Goal: Information Seeking & Learning: Learn about a topic

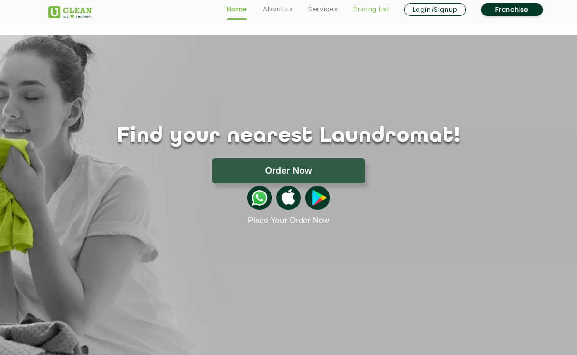
click at [371, 11] on link "Pricing List" at bounding box center [371, 9] width 36 height 12
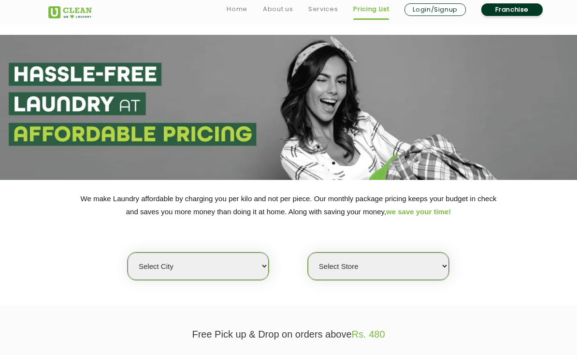
select select "23"
select select "0"
select select "2"
select select "202"
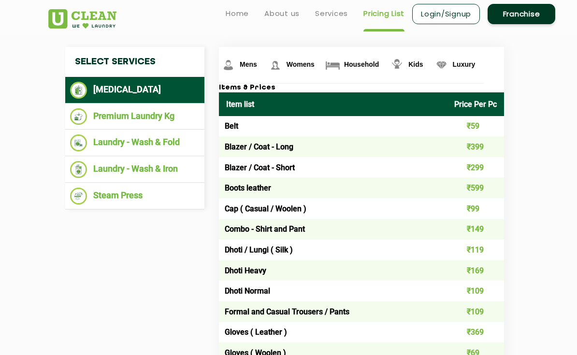
scroll to position [302, 0]
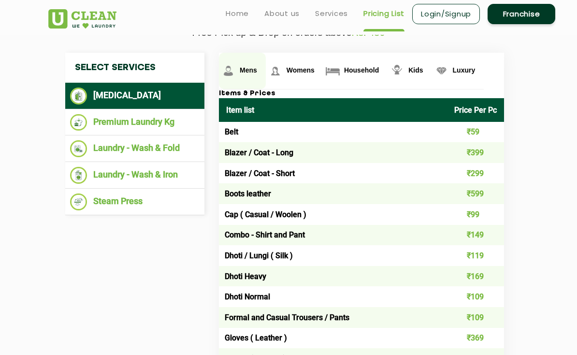
click at [240, 74] on span "Mens" at bounding box center [248, 70] width 17 height 8
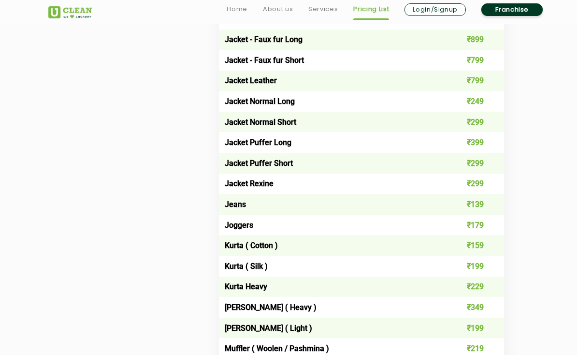
scroll to position [1357, 0]
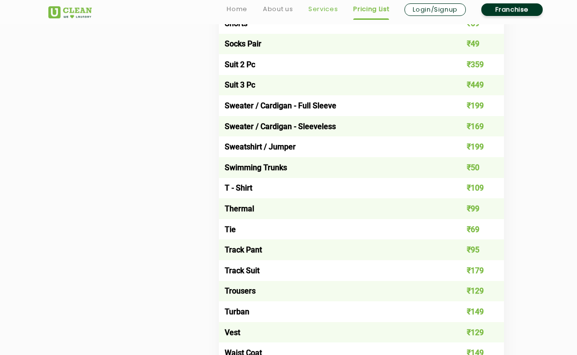
click at [314, 7] on link "Services" at bounding box center [322, 9] width 29 height 12
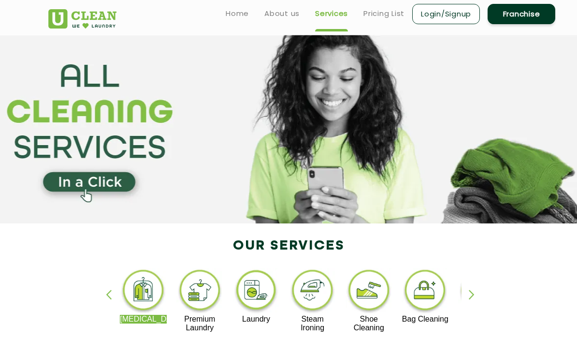
scroll to position [299, 0]
